Goal: Find contact information: Find contact information

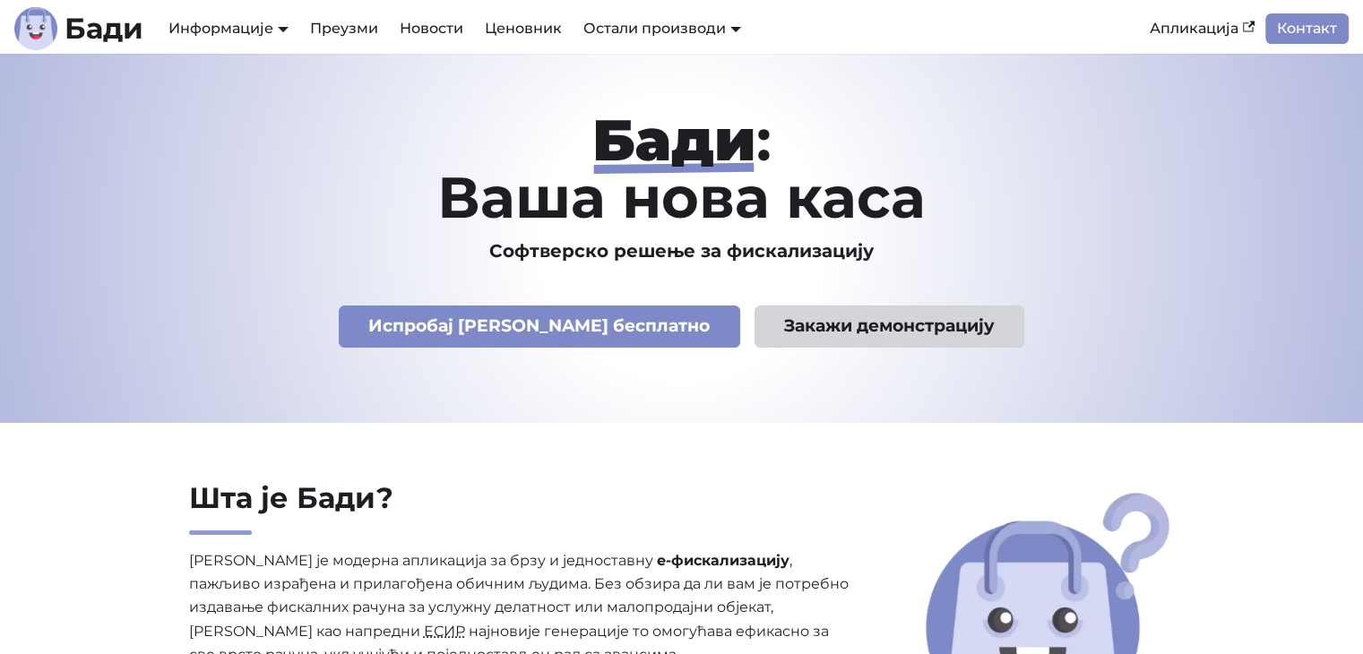
click at [818, 323] on link "Закажи демонстрацију" at bounding box center [889, 326] width 271 height 42
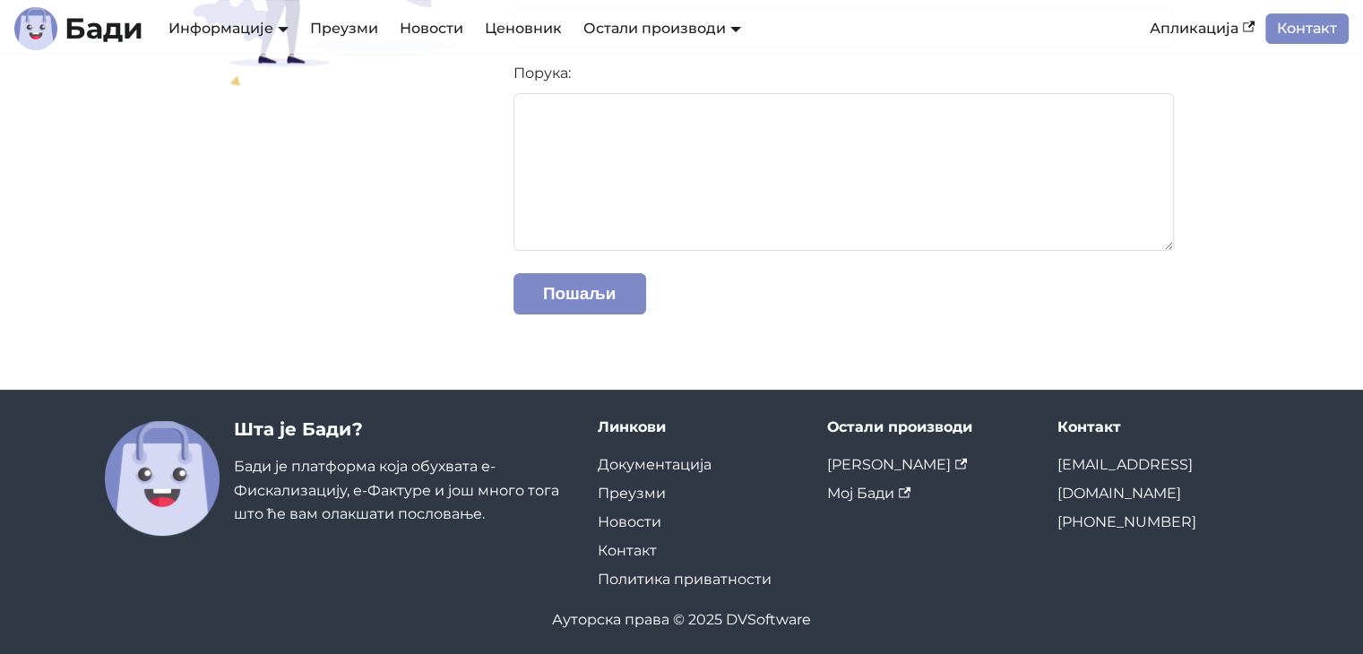
scroll to position [512, 0]
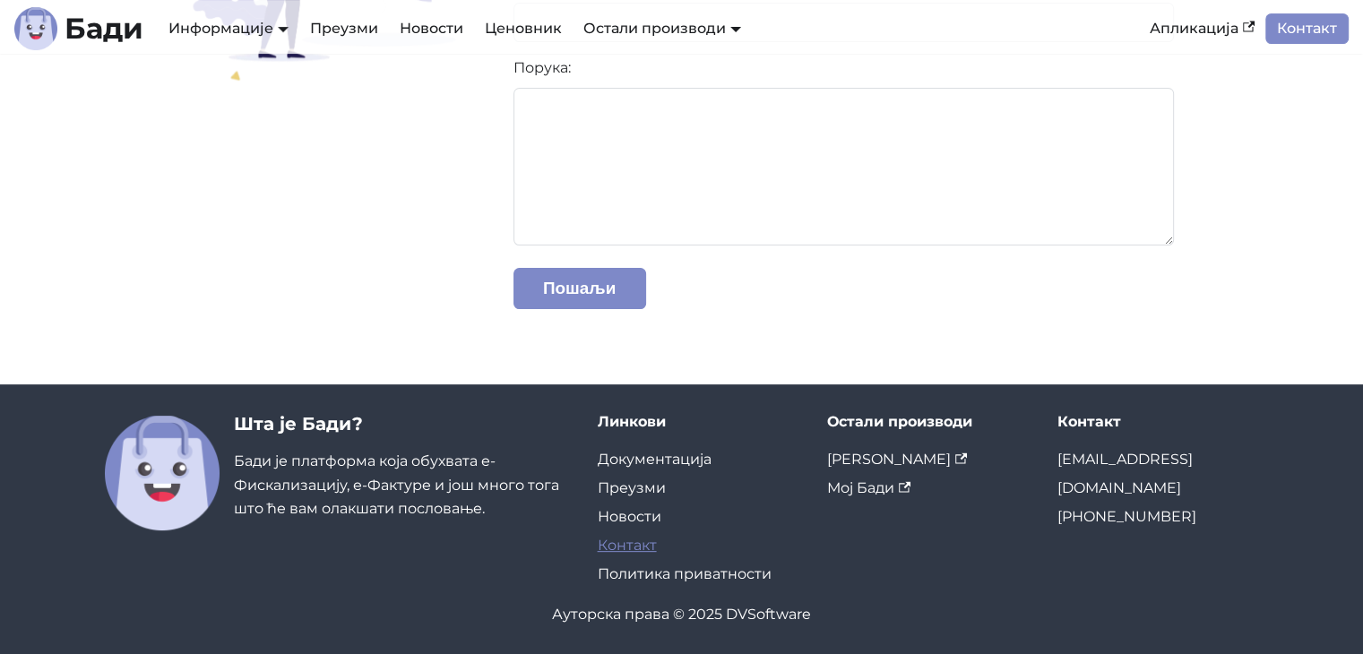
click at [608, 544] on link "Контакт" at bounding box center [627, 545] width 59 height 17
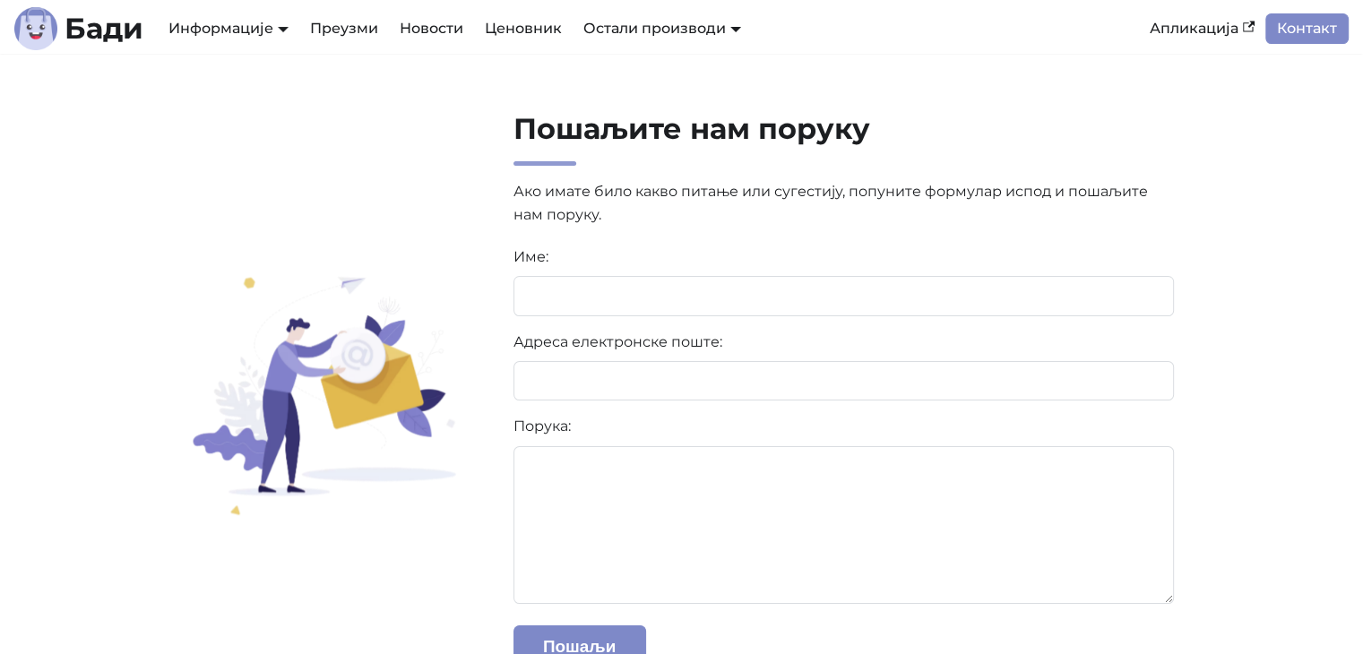
scroll to position [512, 0]
